Goal: Communication & Community: Answer question/provide support

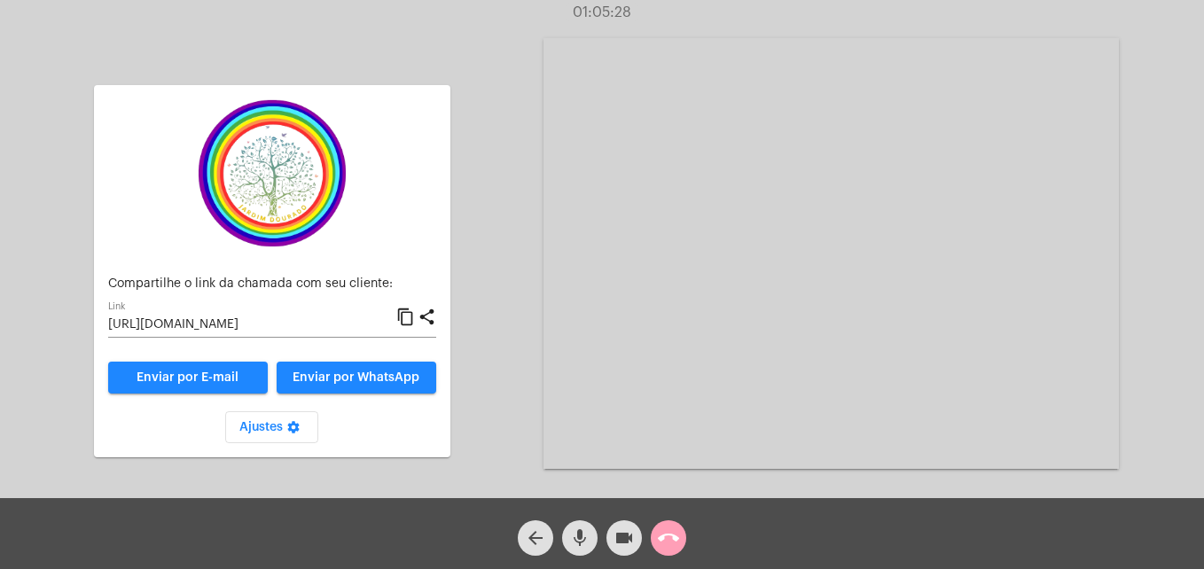
click at [685, 536] on button "call_end" at bounding box center [668, 537] width 35 height 35
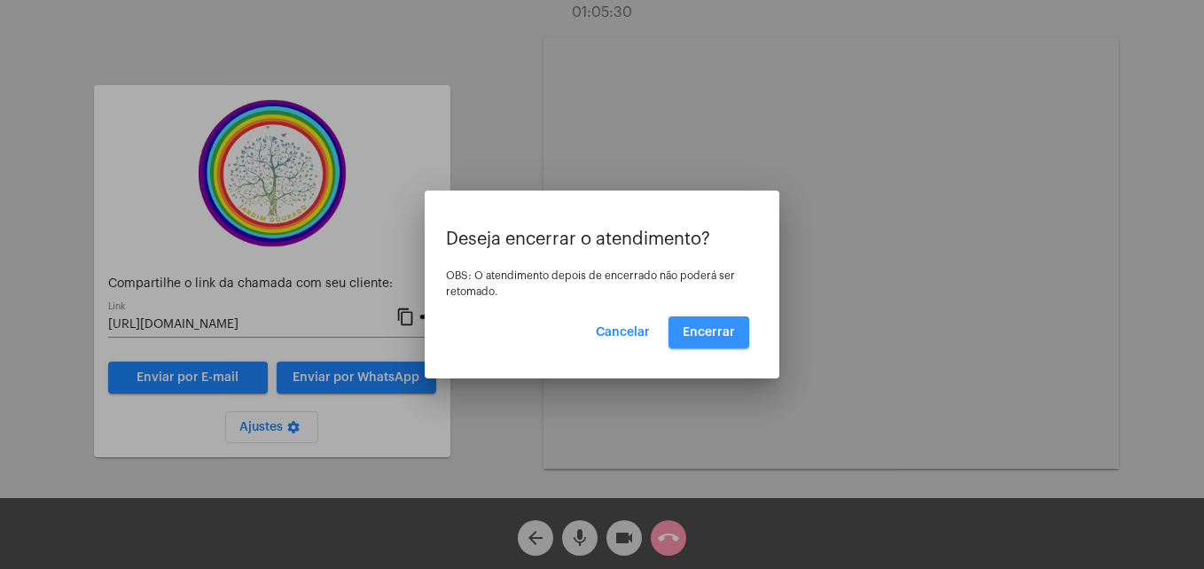
click at [724, 337] on span "Encerrar" at bounding box center [709, 332] width 52 height 12
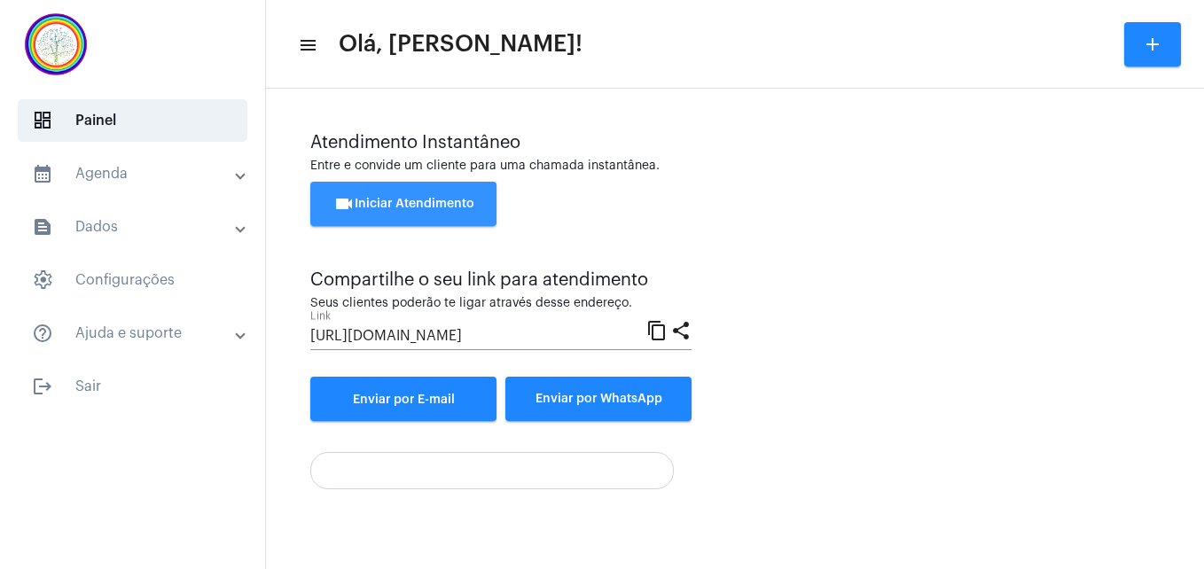
click at [423, 200] on span "videocam Iniciar Atendimento" at bounding box center [403, 204] width 141 height 12
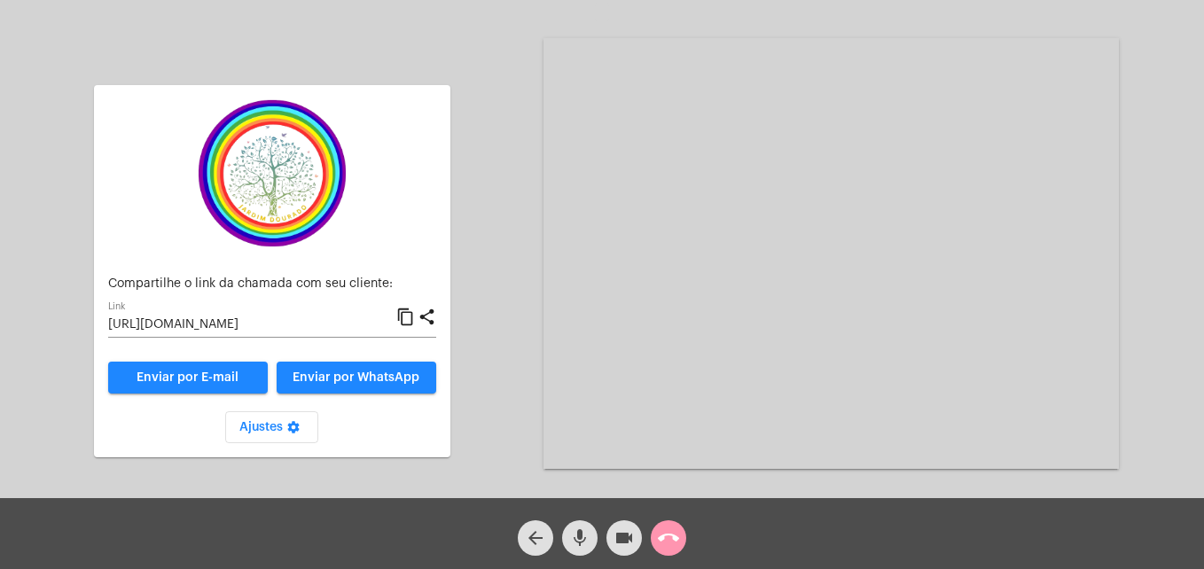
click at [404, 317] on mat-icon "content_copy" at bounding box center [405, 317] width 19 height 21
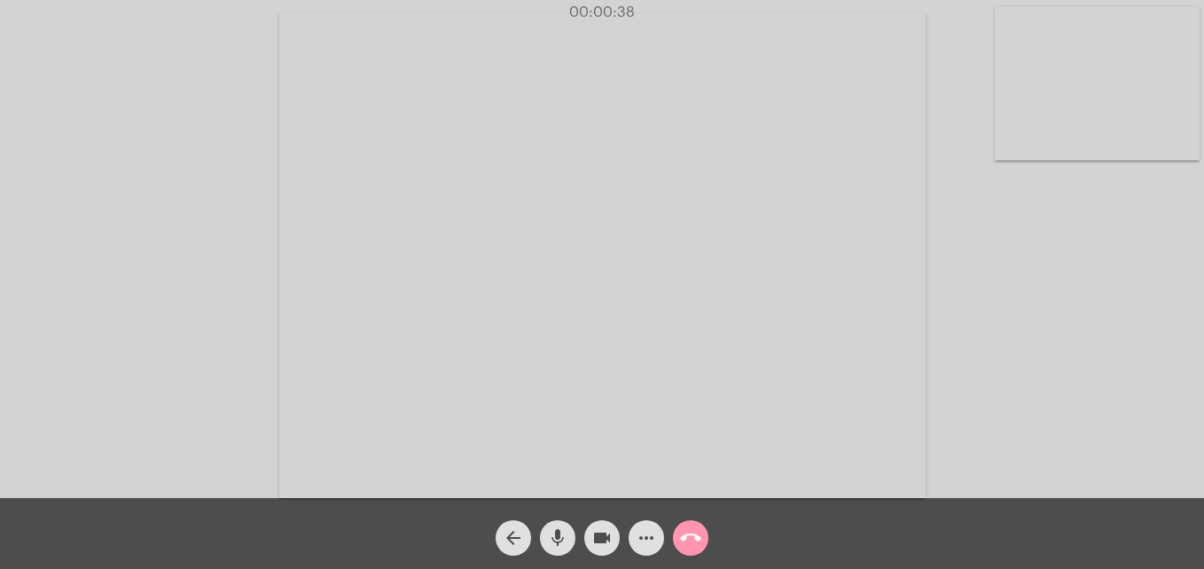
click at [1016, 136] on video at bounding box center [1097, 83] width 205 height 153
click at [493, 471] on video at bounding box center [763, 254] width 646 height 485
